Goal: Leave review/rating

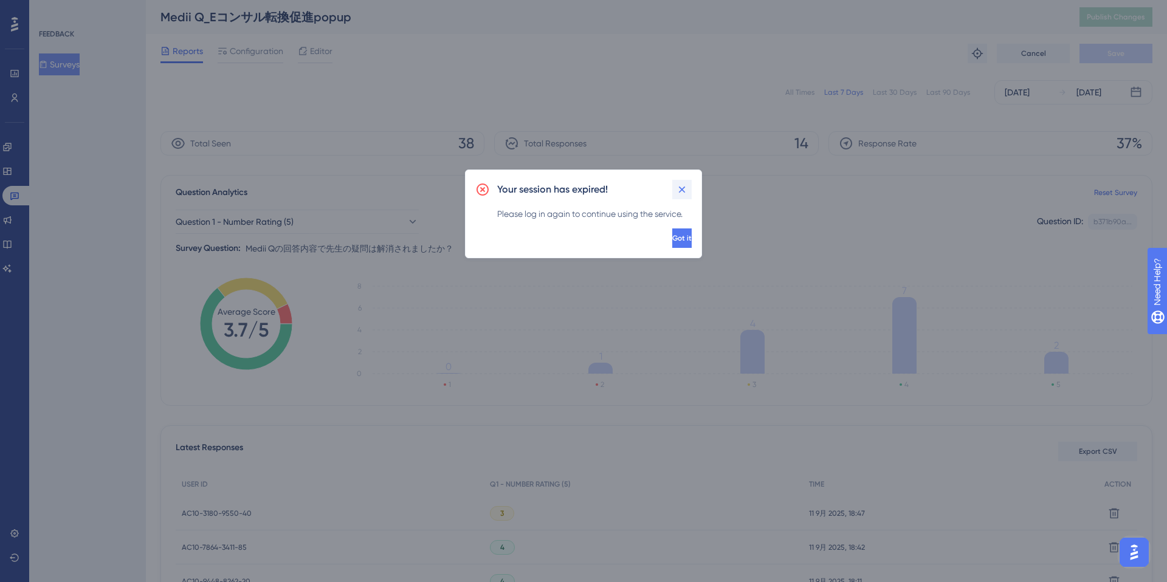
click at [681, 194] on icon at bounding box center [682, 190] width 12 height 12
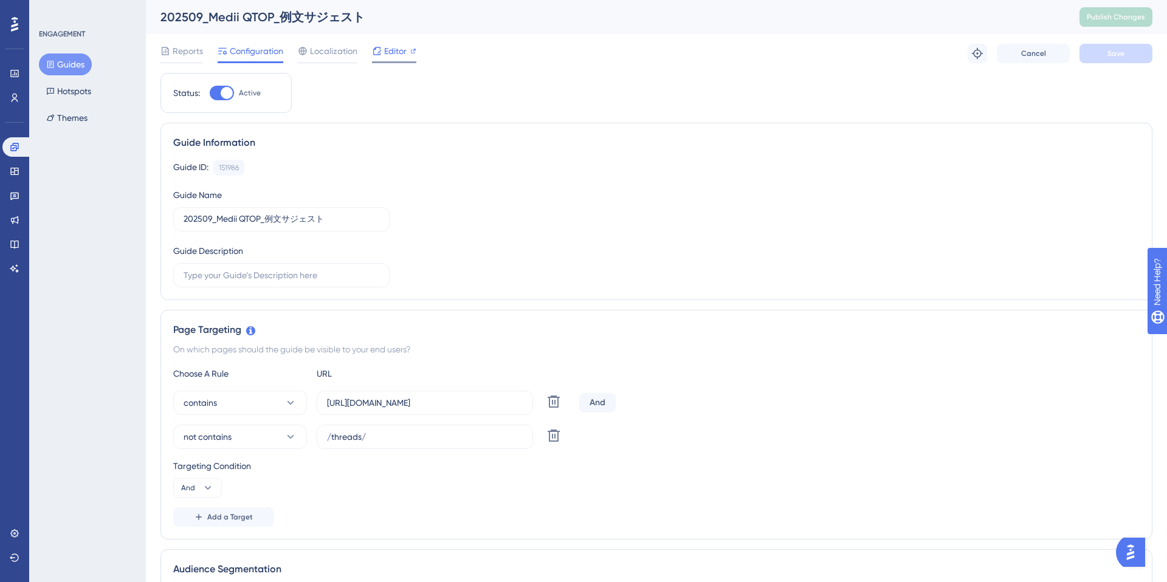
click at [390, 53] on span "Editor" at bounding box center [395, 51] width 22 height 15
click at [73, 66] on button "Guides" at bounding box center [65, 64] width 53 height 22
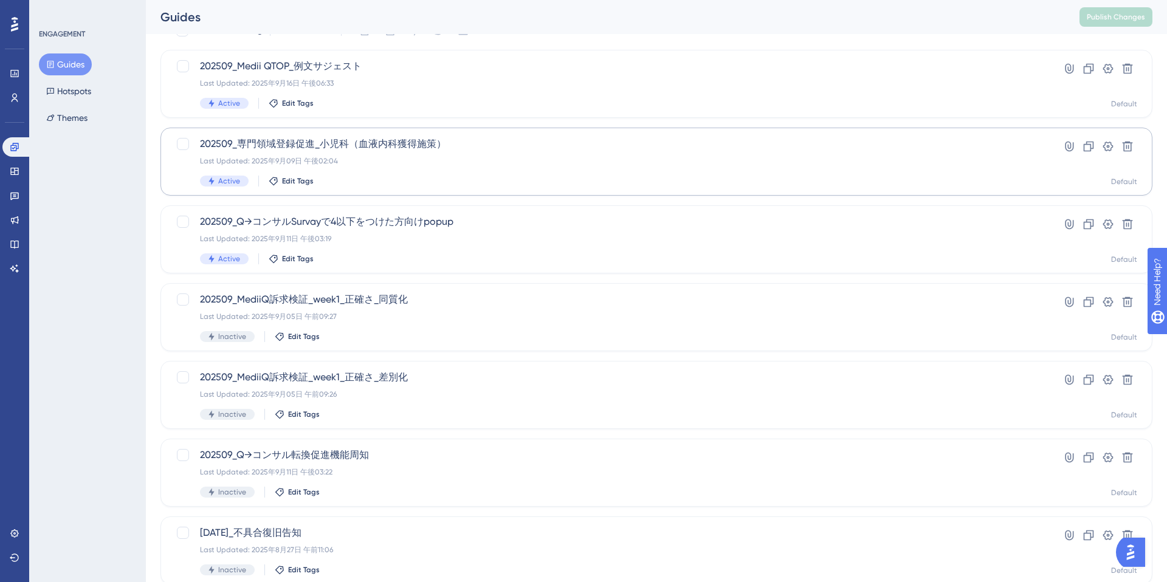
scroll to position [129, 0]
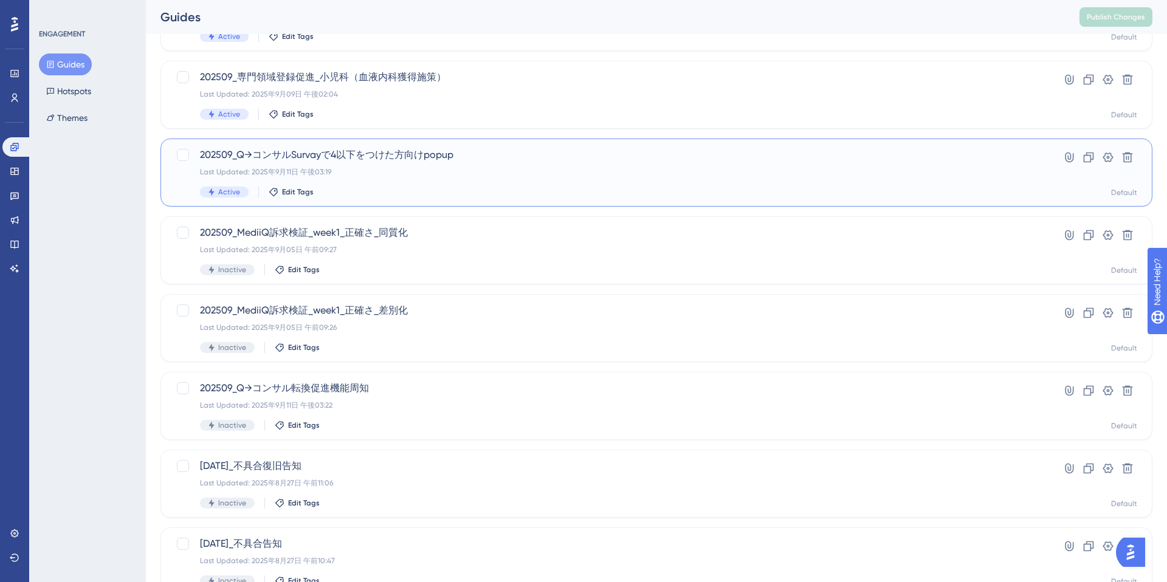
click at [416, 185] on div "202509_Q→コンサルSurvayで4以下をつけた方向けpopup Last Updated: 2025年9月11日 午後03:19 Active Edi…" at bounding box center [608, 173] width 816 height 50
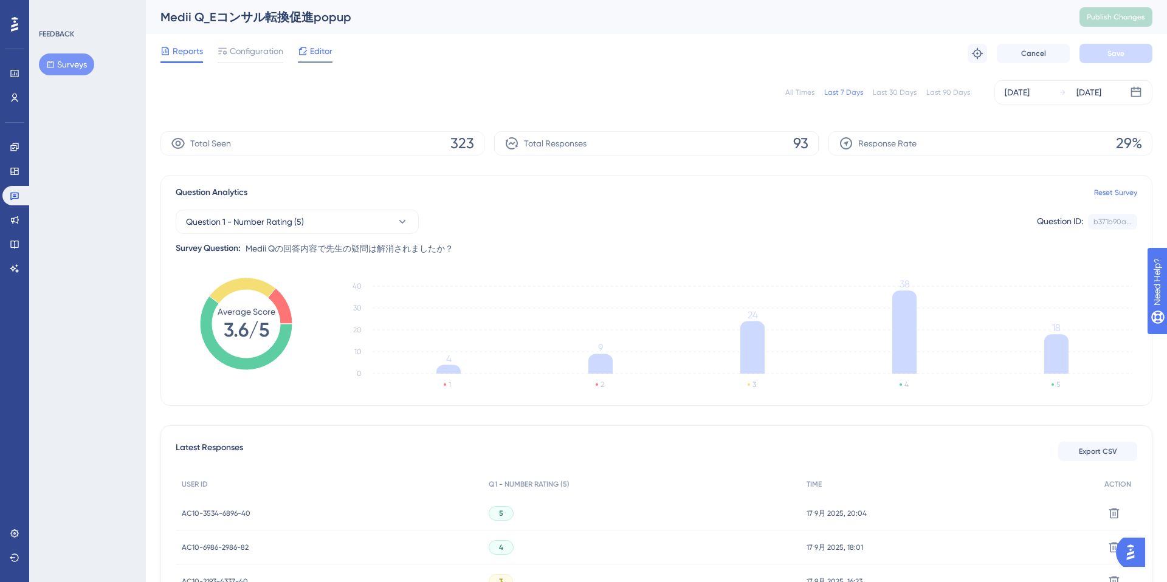
click at [328, 52] on span "Editor" at bounding box center [321, 51] width 22 height 15
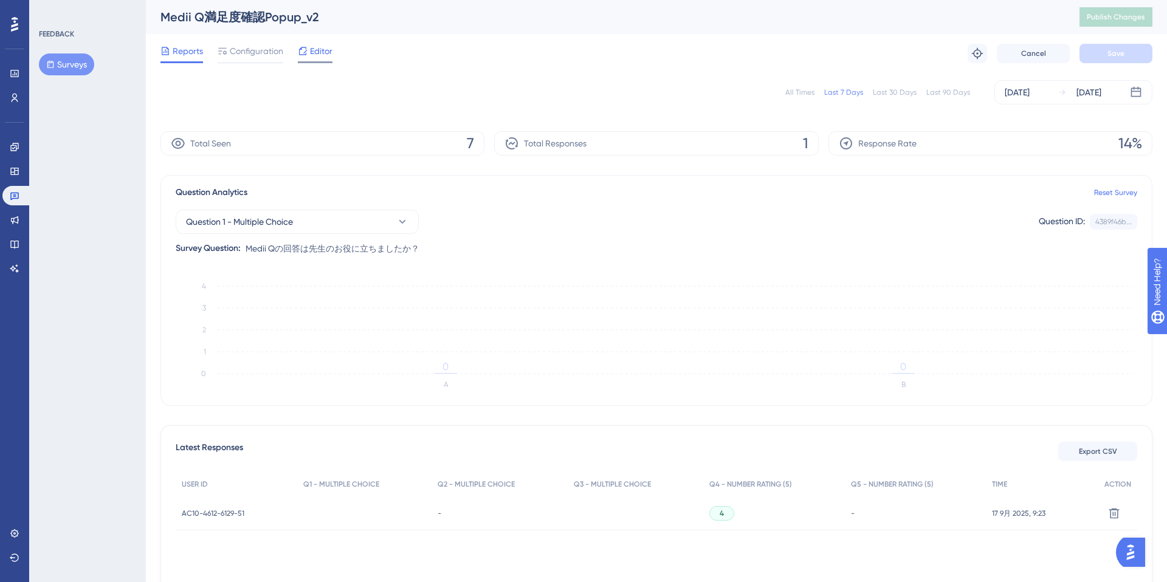
click at [313, 50] on span "Editor" at bounding box center [321, 51] width 22 height 15
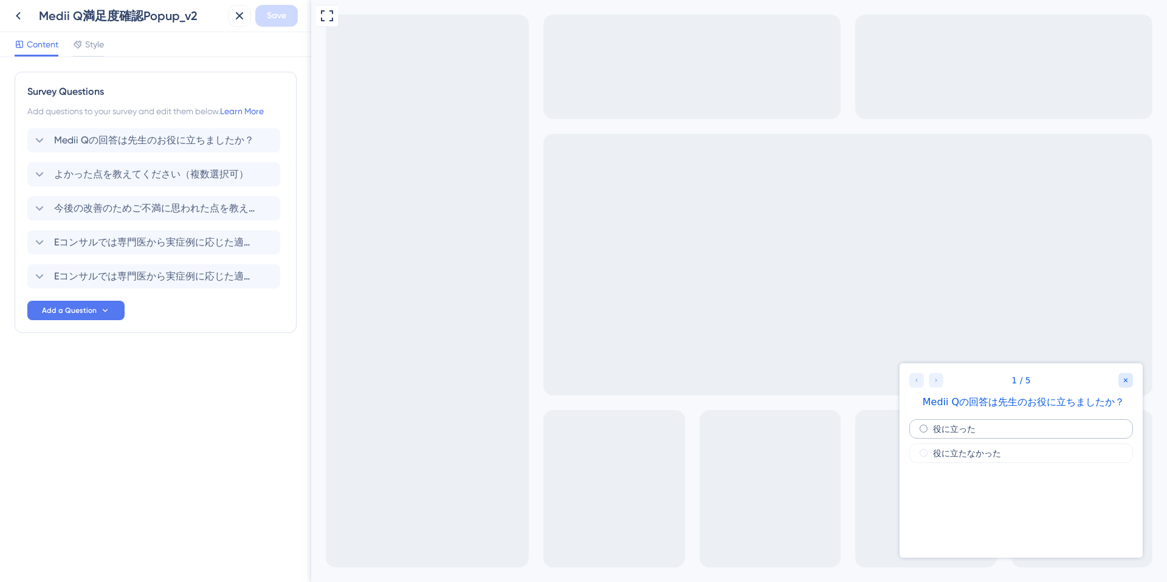
click at [963, 429] on label "役に立った" at bounding box center [954, 429] width 43 height 10
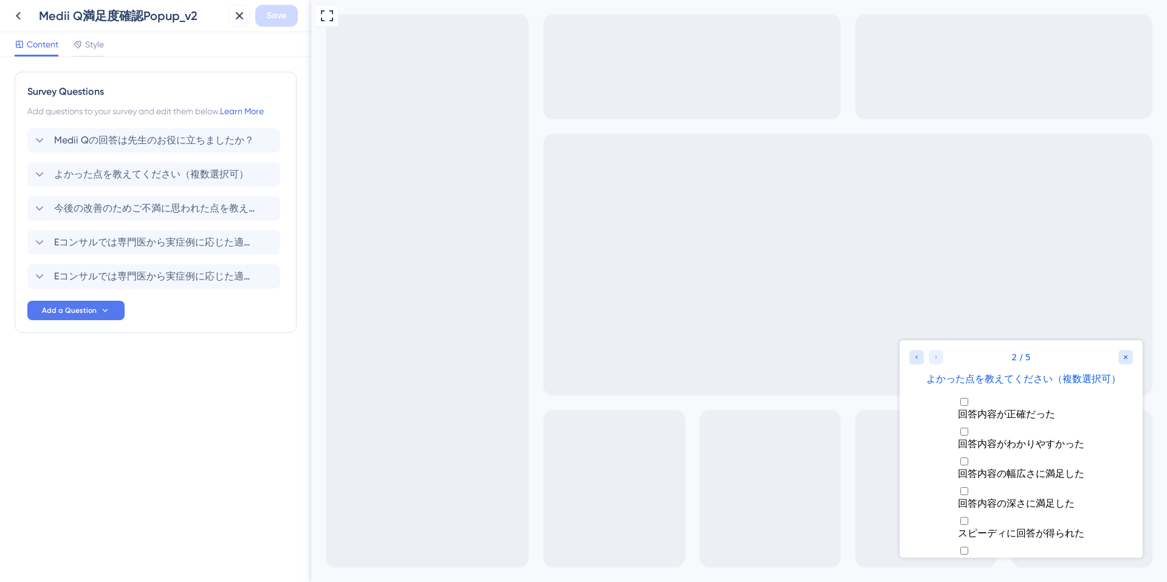
scroll to position [44, 0]
click at [963, 498] on span "回答内容の深さに満足した" at bounding box center [1016, 504] width 117 height 12
checkbox input "true"
click at [971, 528] on label "スピーディに回答が得られた" at bounding box center [1021, 540] width 126 height 25
checkbox input "true"
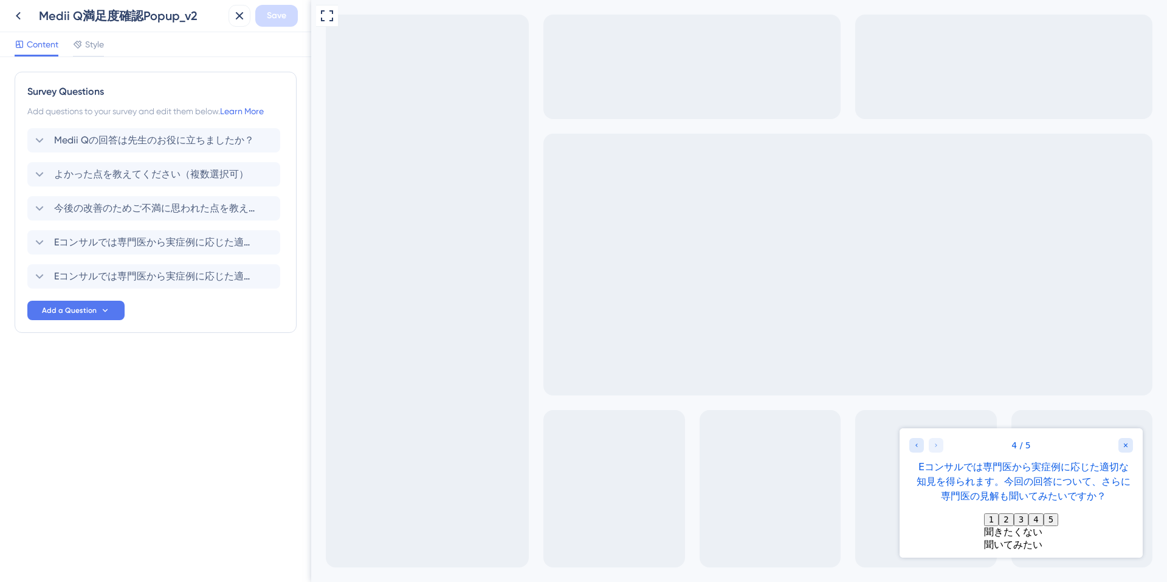
click at [1043, 518] on button "4" at bounding box center [1035, 520] width 15 height 13
click at [1058, 517] on button "5" at bounding box center [1050, 520] width 15 height 13
